Goal: Information Seeking & Learning: Understand process/instructions

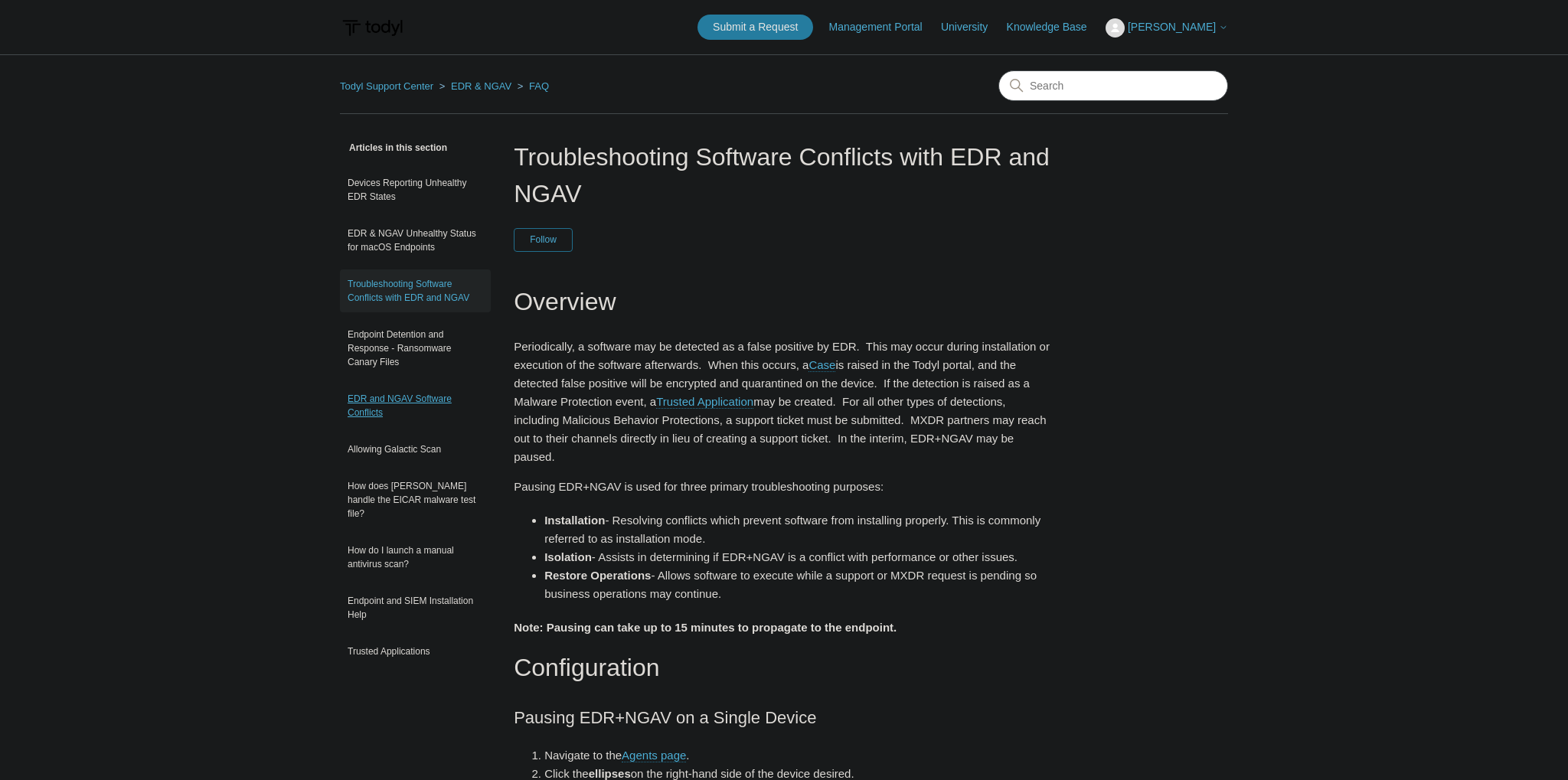
click at [426, 399] on link "EDR and NGAV Software Conflicts" at bounding box center [415, 405] width 151 height 42
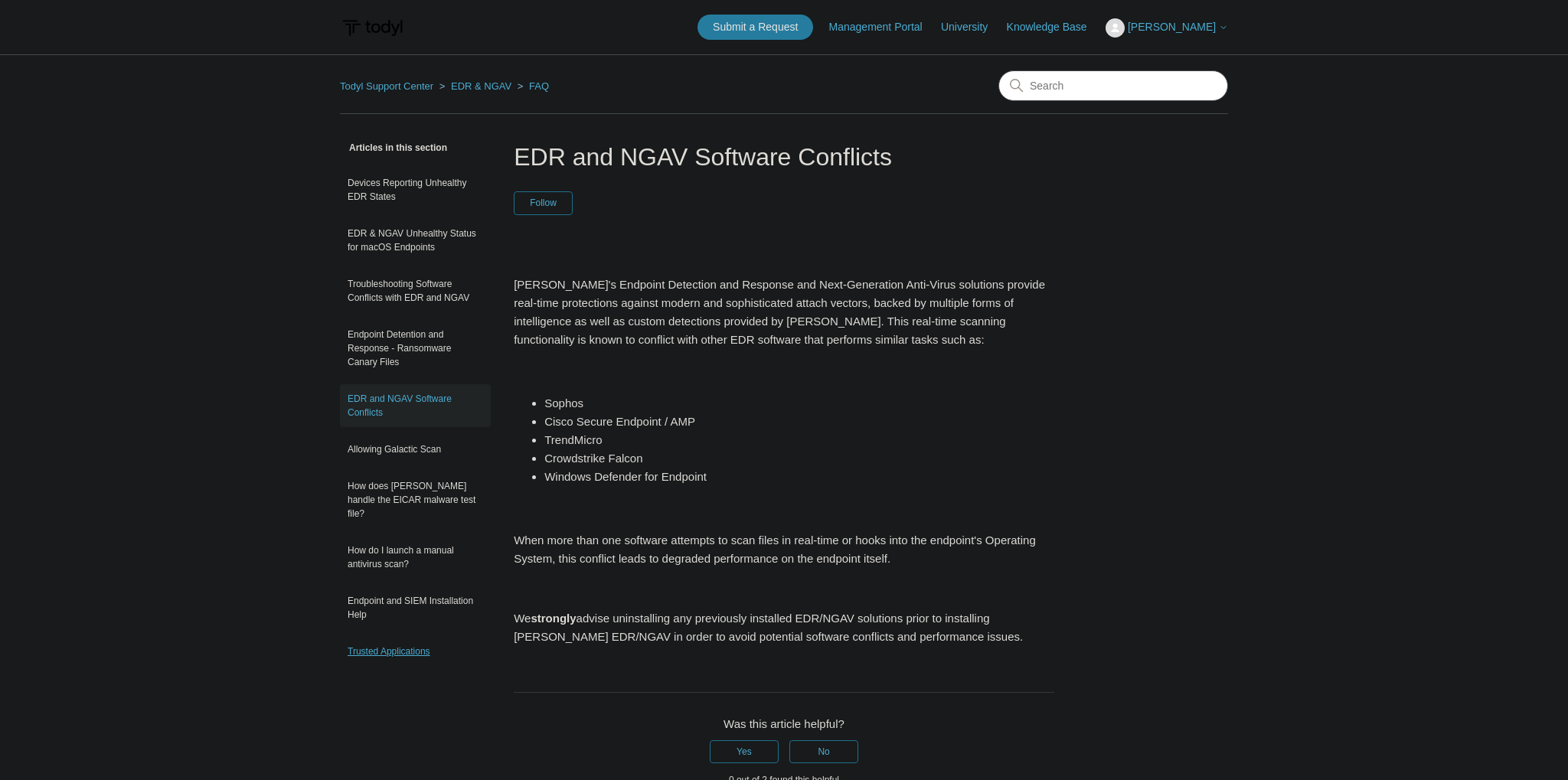
click at [382, 637] on link "Trusted Applications" at bounding box center [415, 652] width 151 height 29
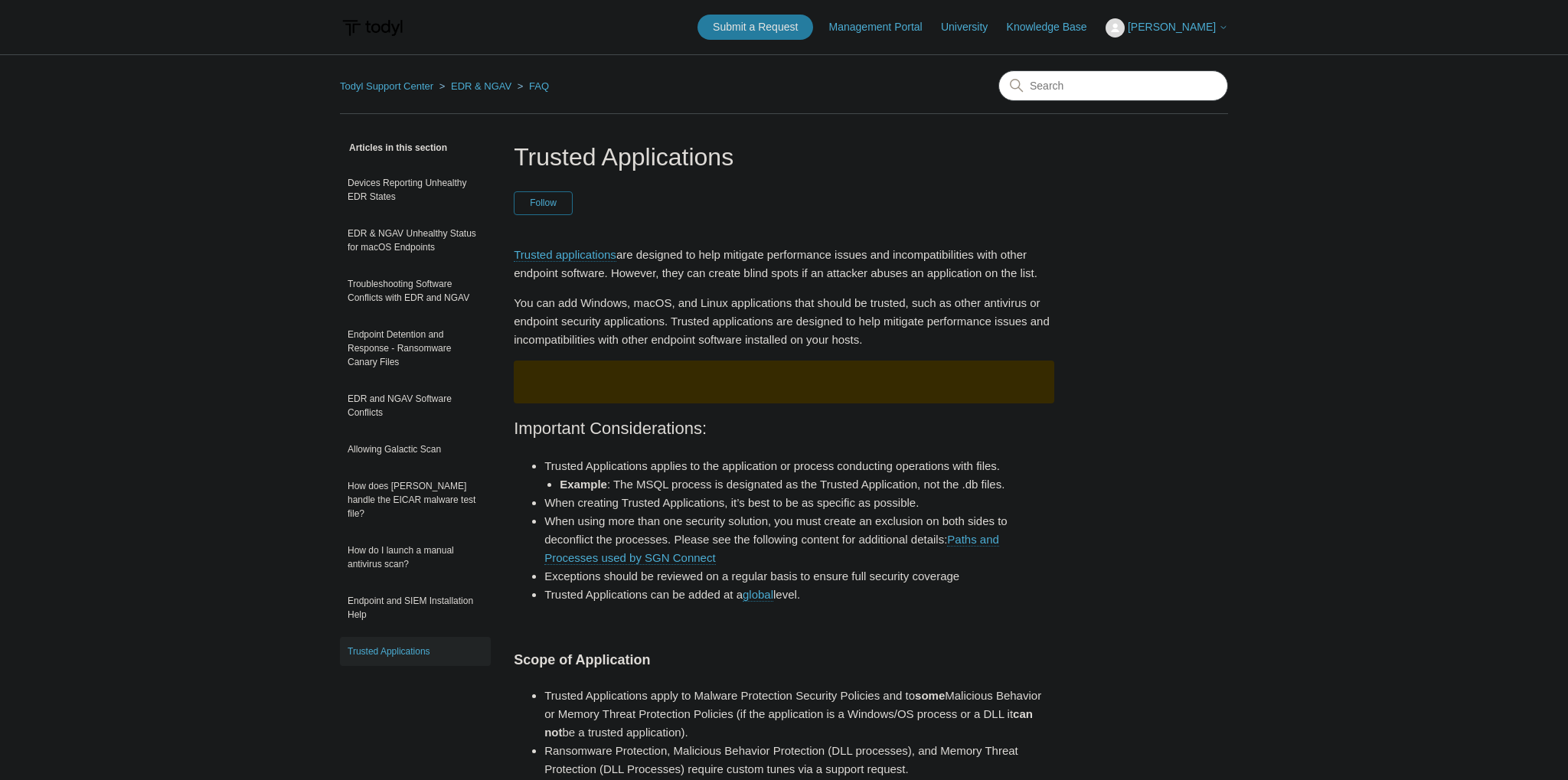
click at [741, 495] on li "When creating Trusted Applications, it’s best to be as specific as possible." at bounding box center [799, 503] width 510 height 18
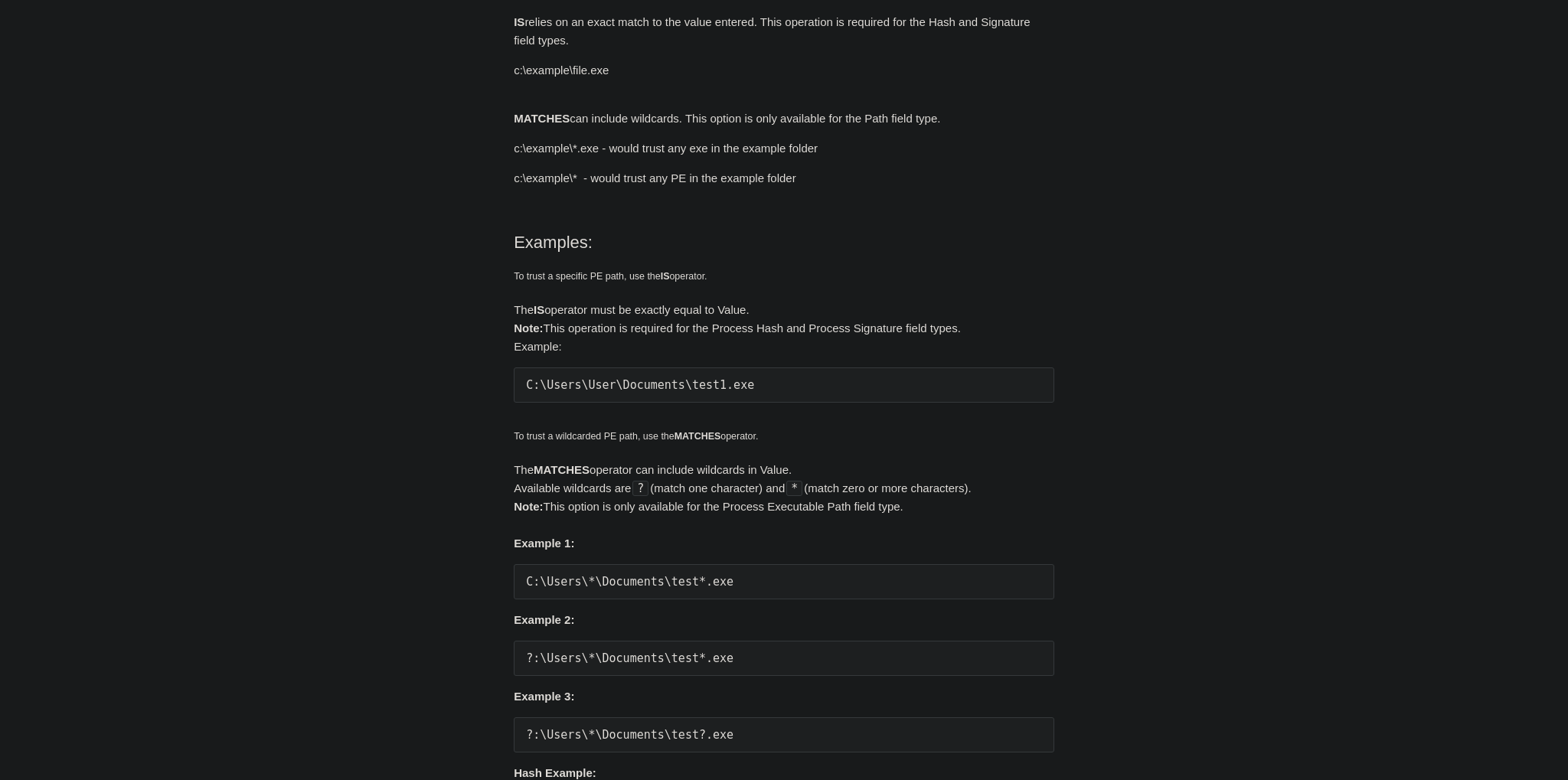
scroll to position [1050, 0]
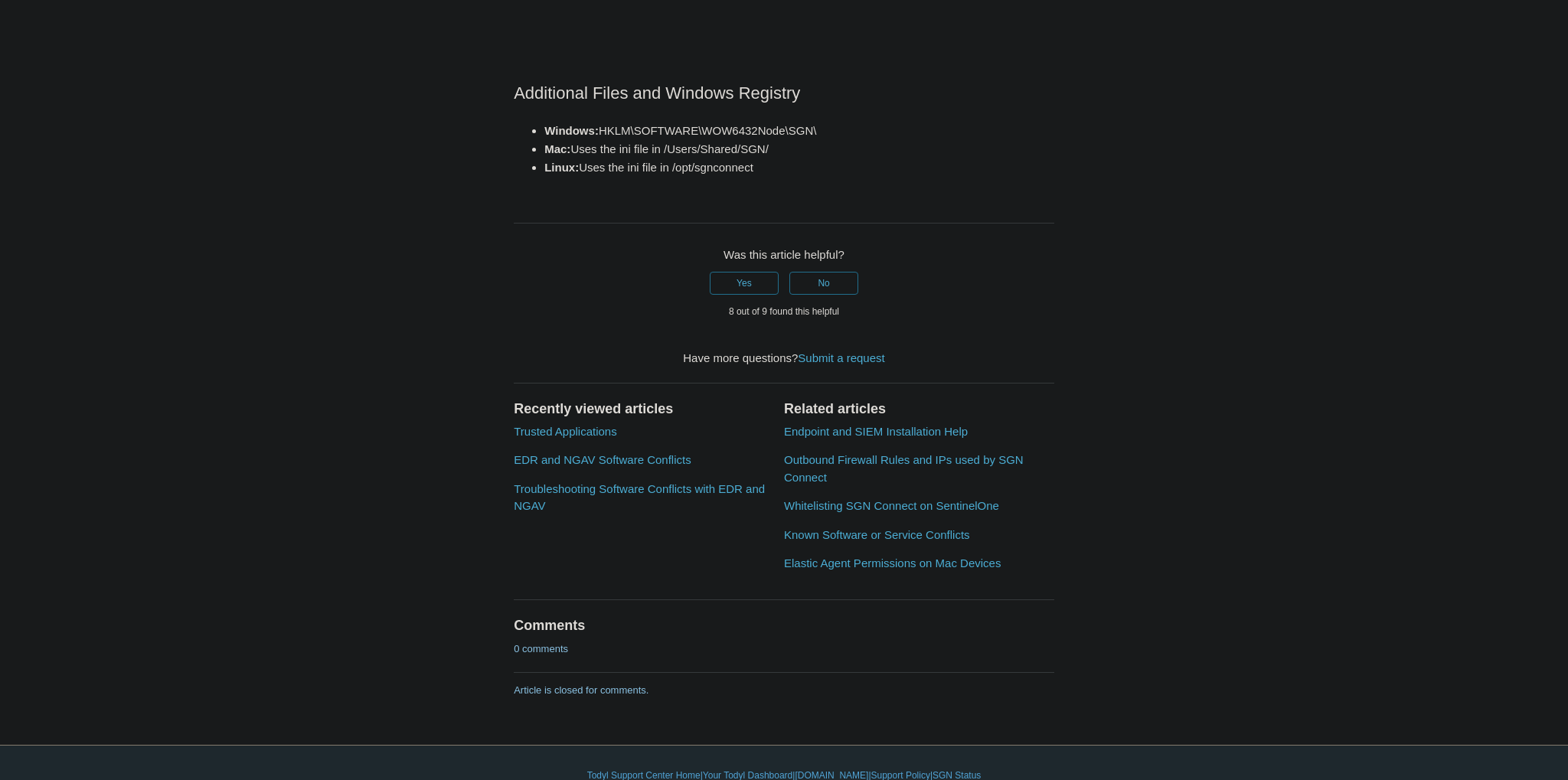
scroll to position [1940, 0]
